Goal: Navigation & Orientation: Find specific page/section

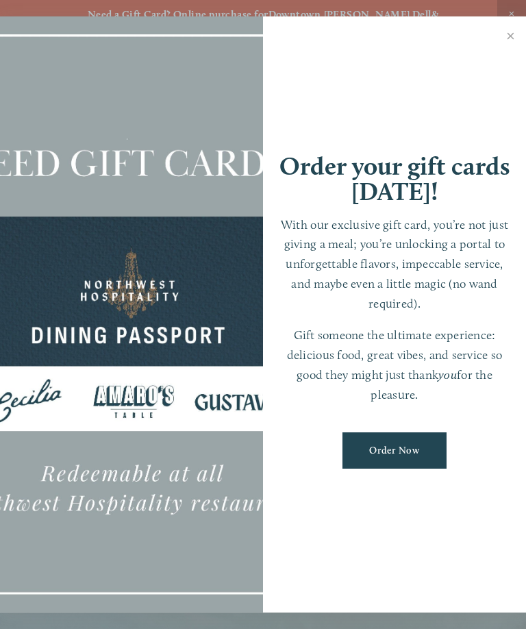
click at [511, 42] on link "Close" at bounding box center [511, 38] width 27 height 38
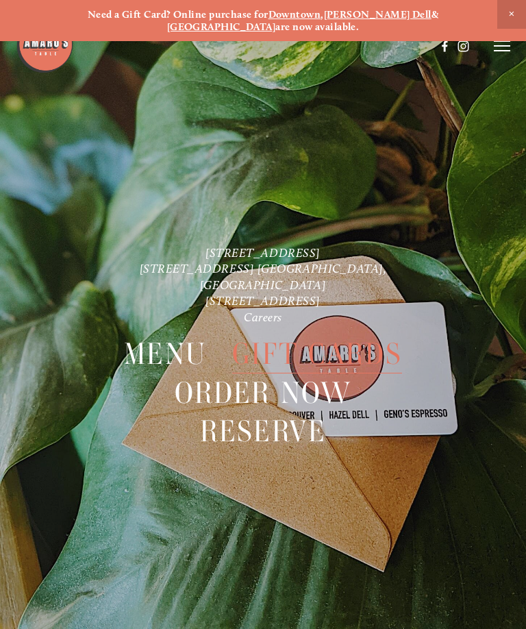
click at [511, 14] on span "Close Announcement" at bounding box center [512, 14] width 29 height 29
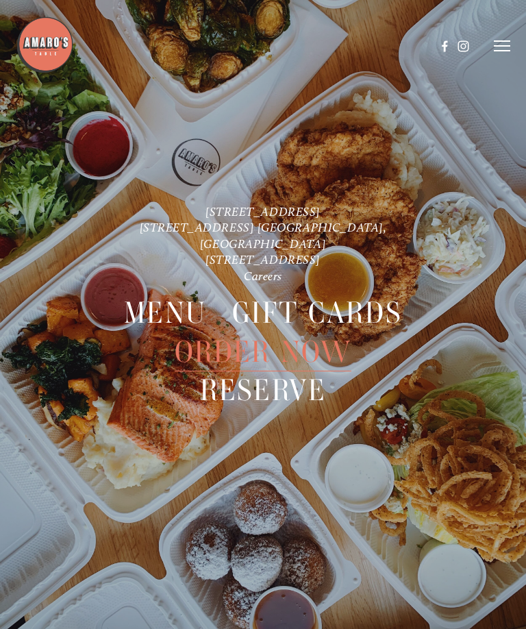
click at [500, 45] on icon at bounding box center [502, 46] width 16 height 12
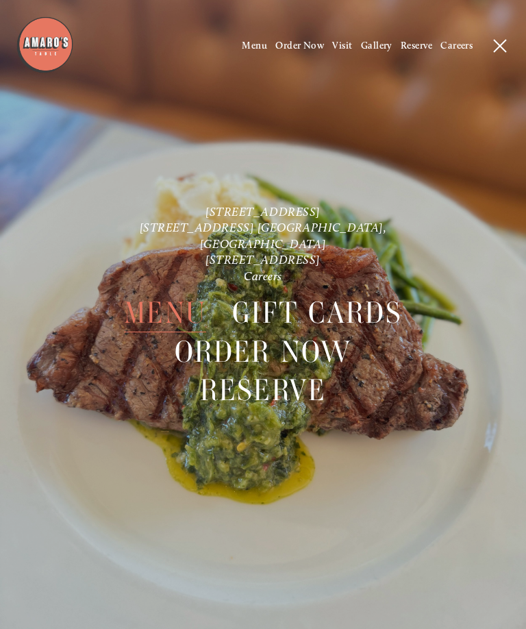
click at [186, 300] on span "Menu" at bounding box center [165, 313] width 82 height 38
